Goal: Book appointment/travel/reservation

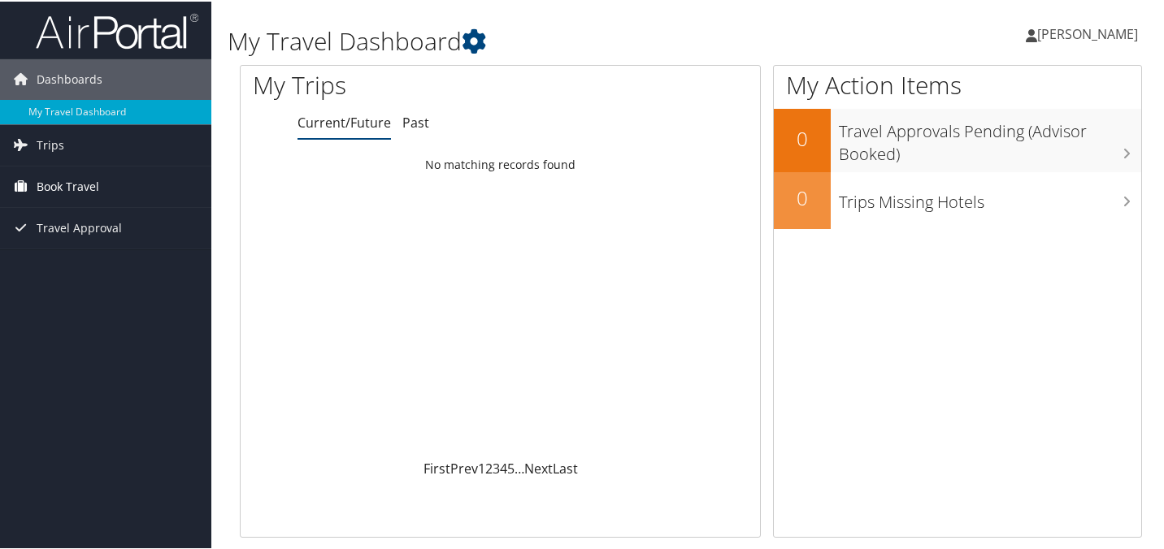
click at [74, 180] on span "Book Travel" at bounding box center [68, 185] width 63 height 41
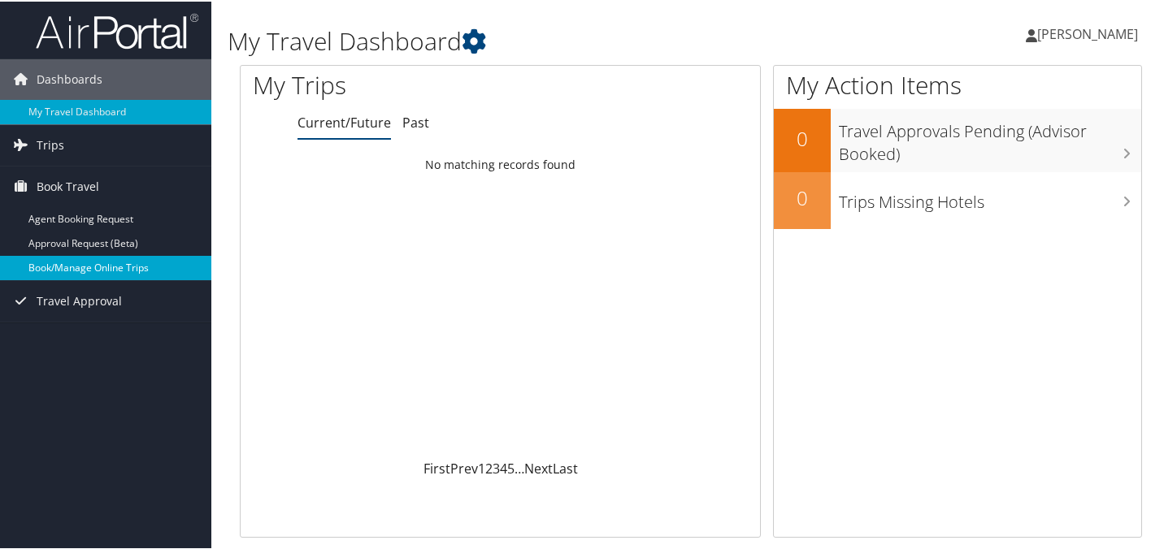
click at [114, 270] on link "Book/Manage Online Trips" at bounding box center [105, 266] width 211 height 24
